Goal: Complete application form

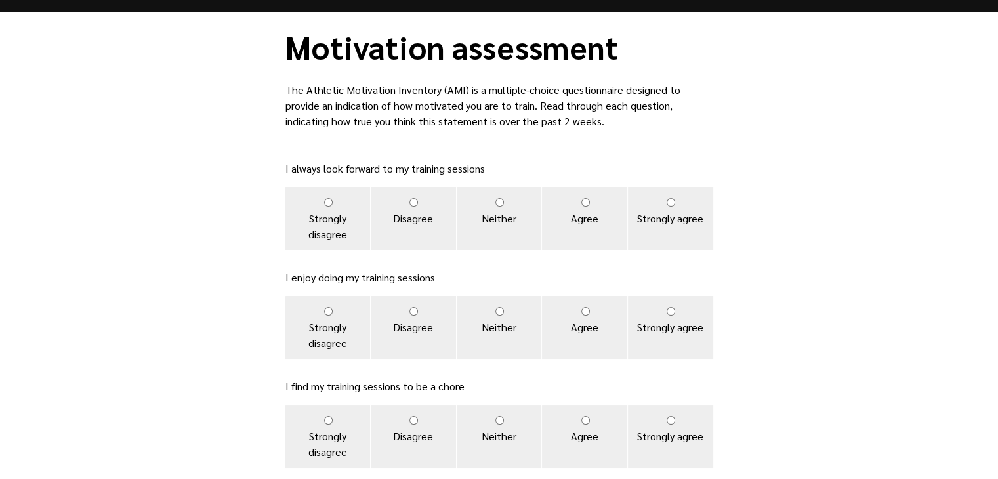
scroll to position [39, 0]
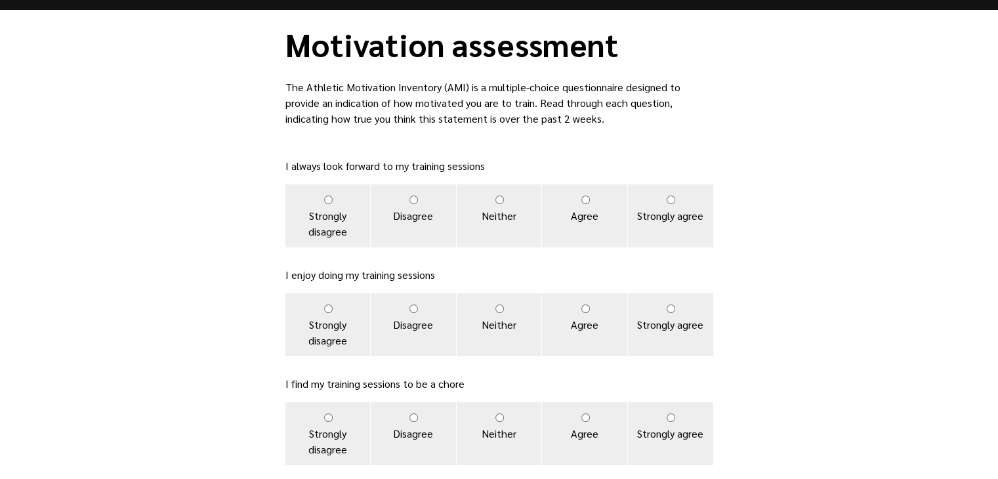
click at [581, 202] on input "Agree" at bounding box center [585, 200] width 9 height 9
radio input "true"
click at [583, 320] on label "Agree" at bounding box center [584, 324] width 85 height 63
click at [583, 313] on input "Agree" at bounding box center [585, 308] width 9 height 9
radio input "true"
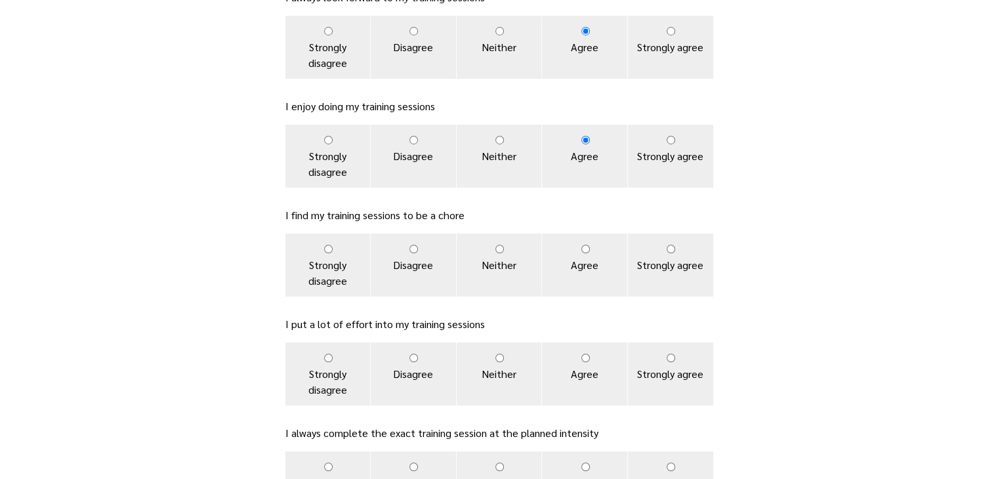
scroll to position [238, 0]
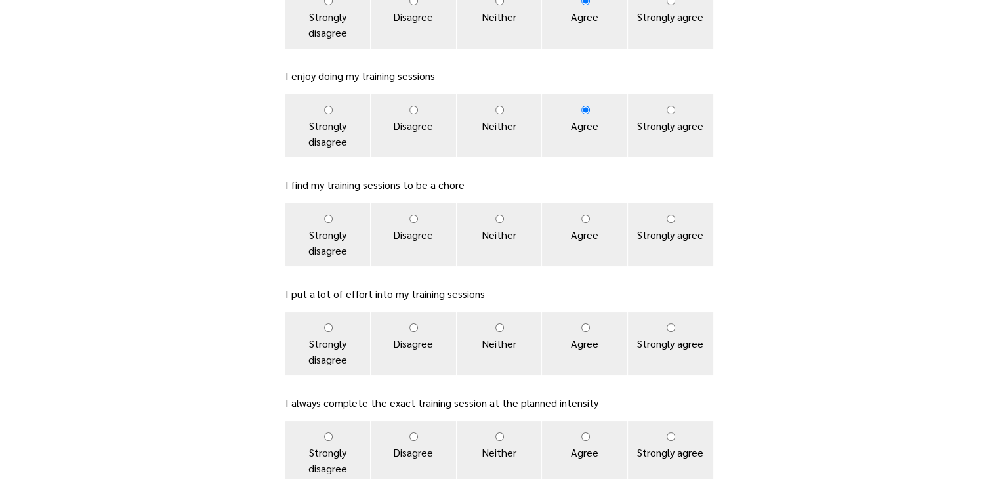
click at [413, 219] on input "Disagree" at bounding box center [413, 219] width 9 height 9
radio input "true"
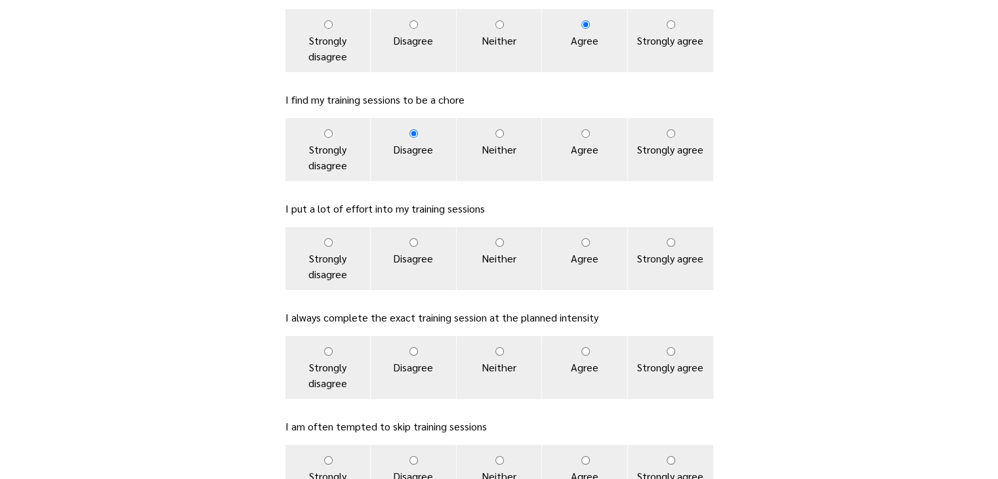
scroll to position [336, 0]
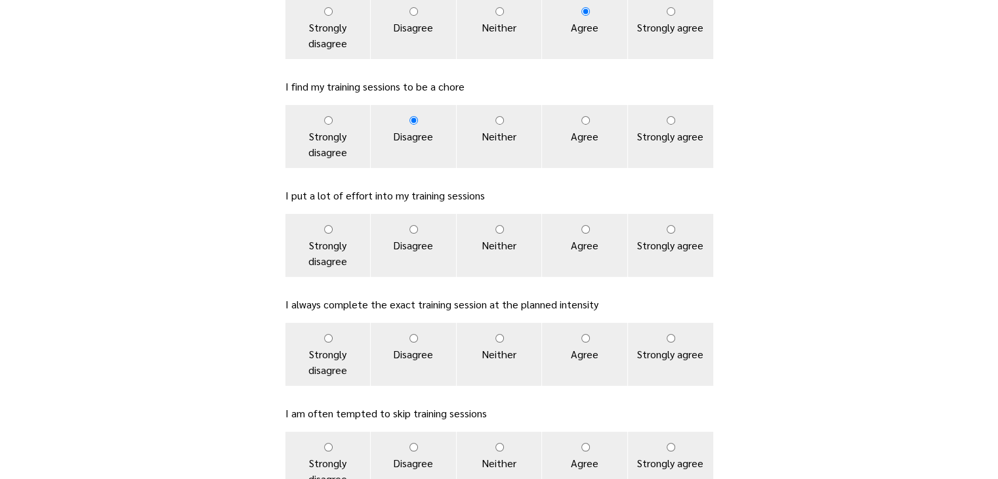
click at [585, 229] on input "Agree" at bounding box center [585, 229] width 9 height 9
radio input "true"
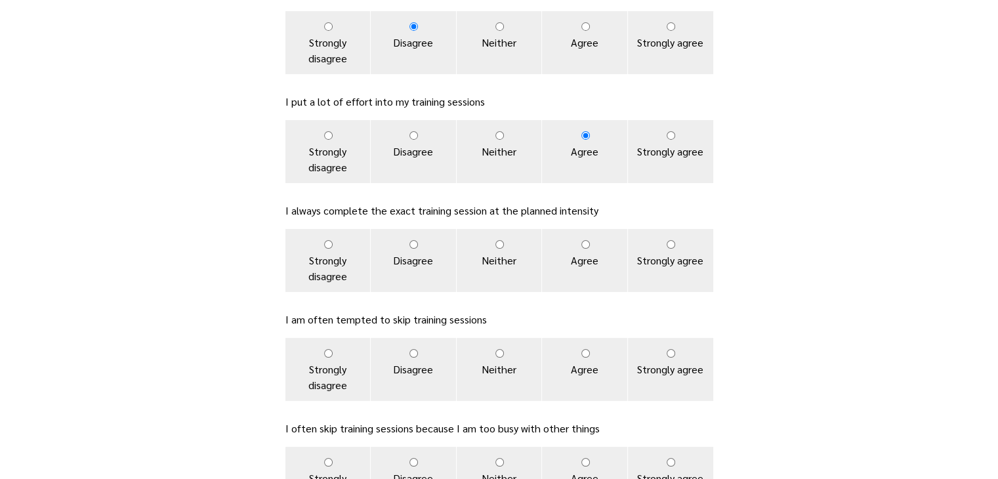
scroll to position [430, 0]
click at [580, 247] on label "Agree" at bounding box center [584, 259] width 85 height 63
click at [581, 247] on input "Agree" at bounding box center [585, 244] width 9 height 9
radio input "true"
click at [410, 355] on input "Disagree" at bounding box center [413, 352] width 9 height 9
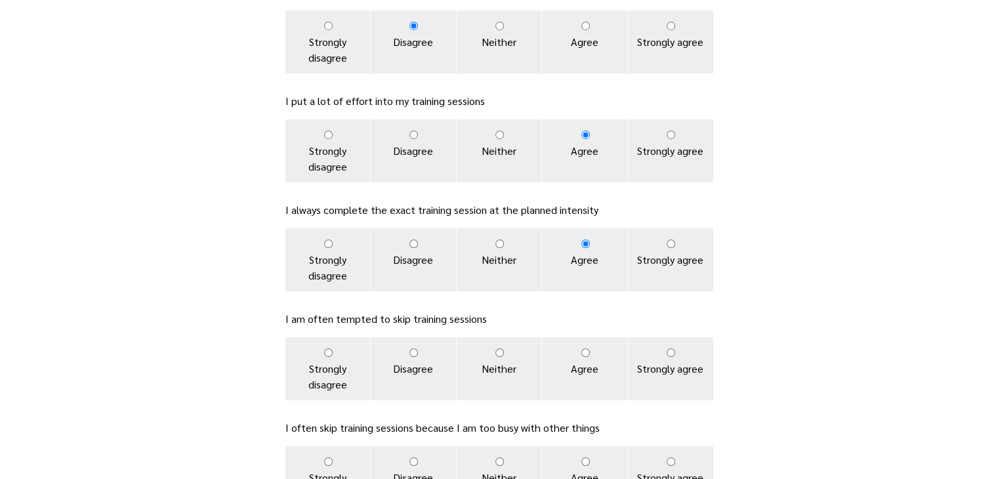
radio input "true"
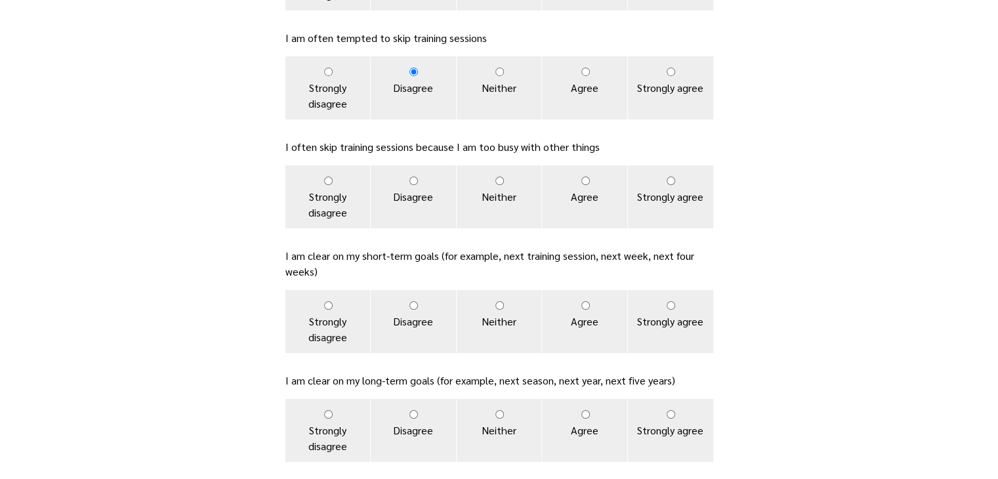
scroll to position [711, 0]
click at [493, 186] on label "Neither" at bounding box center [499, 196] width 85 height 63
click at [495, 185] on input "Neither" at bounding box center [499, 181] width 9 height 9
radio input "true"
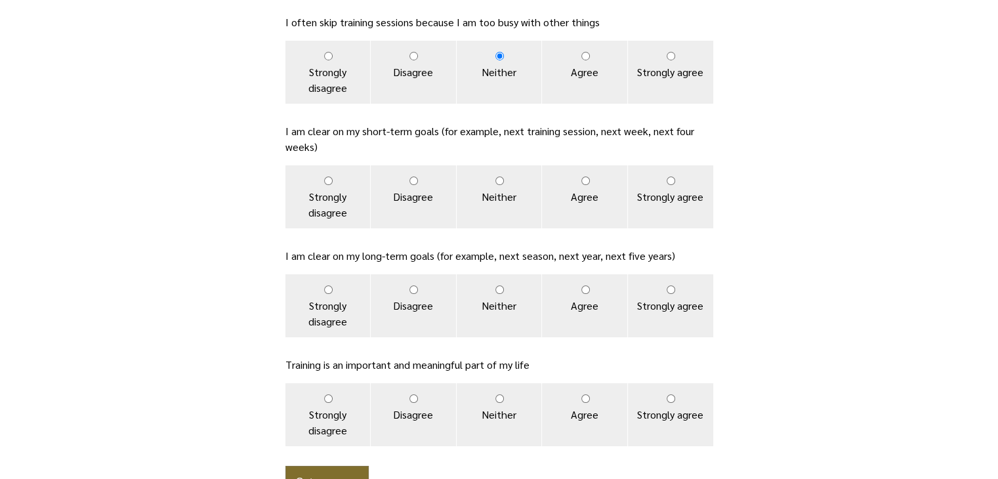
scroll to position [837, 0]
click at [586, 180] on input "Agree" at bounding box center [585, 179] width 9 height 9
radio input "true"
click at [675, 186] on label "Strongly agree" at bounding box center [670, 195] width 85 height 63
click at [675, 184] on input "Strongly agree" at bounding box center [671, 179] width 9 height 9
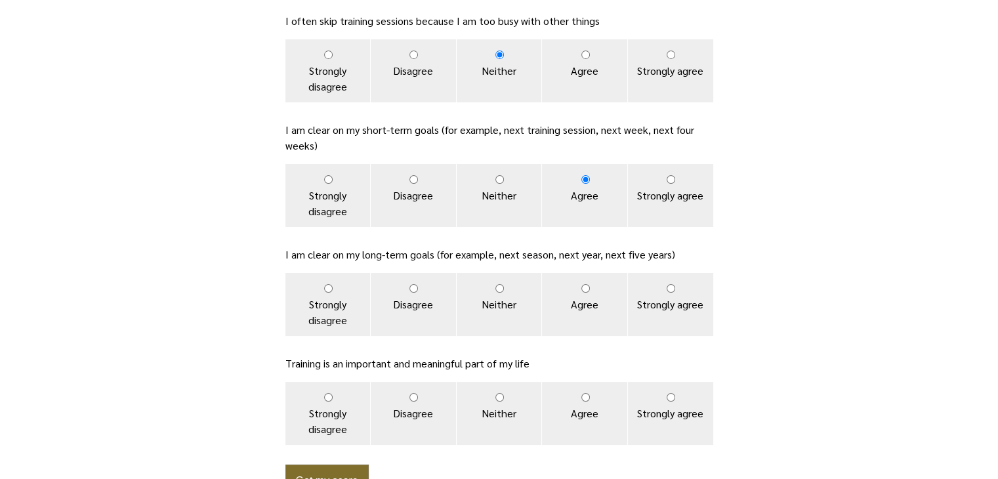
radio input "true"
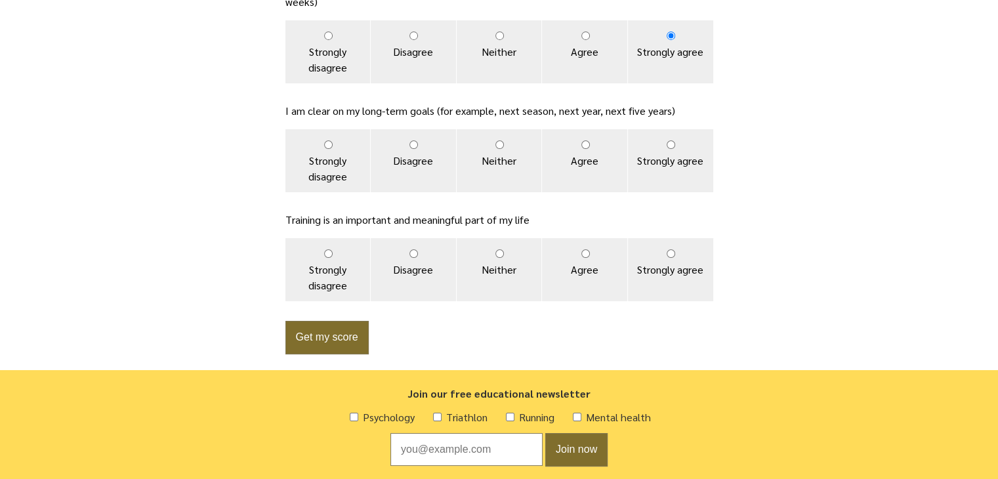
scroll to position [1004, 0]
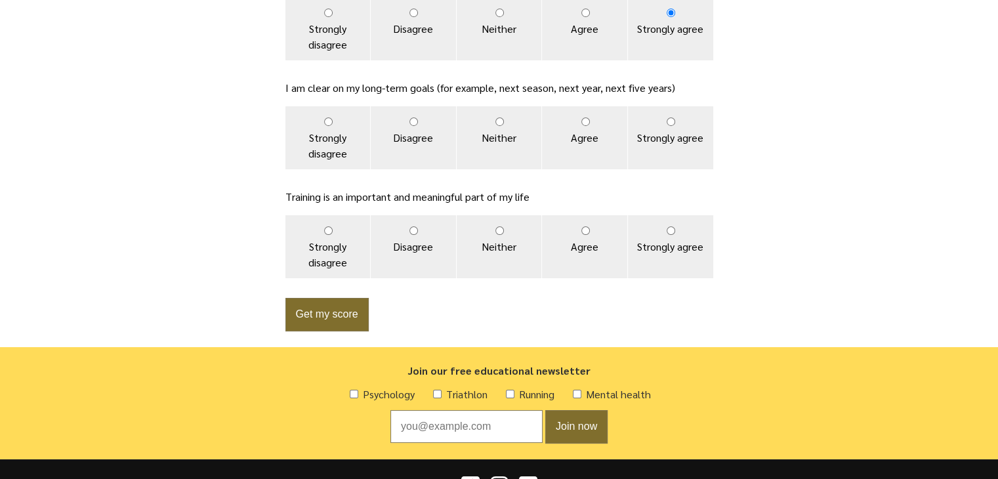
click at [596, 126] on label "Agree" at bounding box center [584, 137] width 85 height 63
click at [590, 126] on input "Agree" at bounding box center [585, 121] width 9 height 9
radio input "true"
click at [677, 122] on label "Strongly agree" at bounding box center [670, 137] width 85 height 63
click at [675, 122] on input "Strongly agree" at bounding box center [671, 121] width 9 height 9
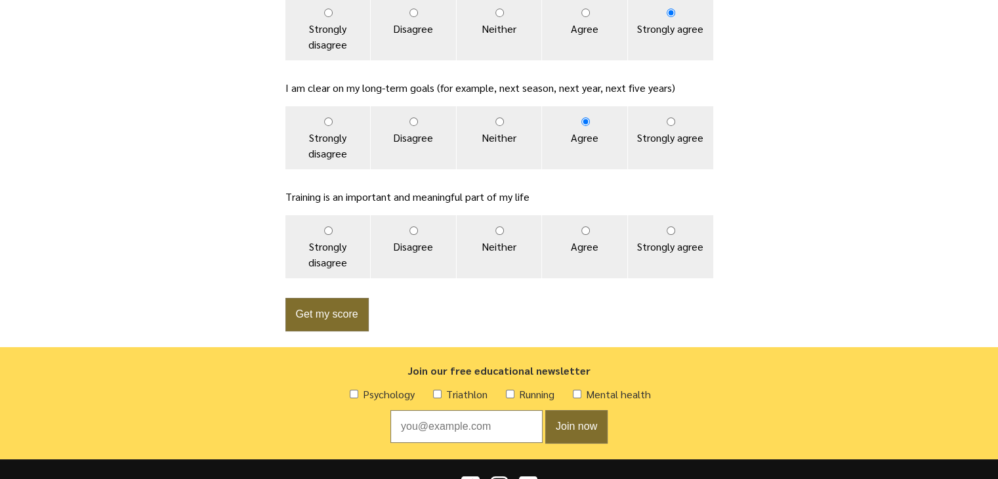
radio input "true"
click at [589, 230] on input "Agree" at bounding box center [585, 230] width 9 height 9
radio input "true"
click at [341, 314] on button "Get my score" at bounding box center [326, 314] width 83 height 33
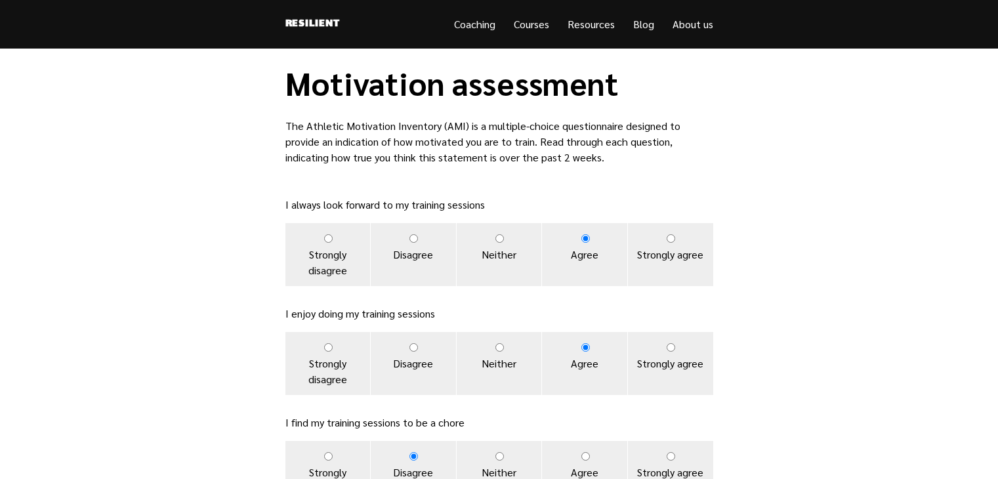
scroll to position [1004, 0]
